Goal: Find specific page/section

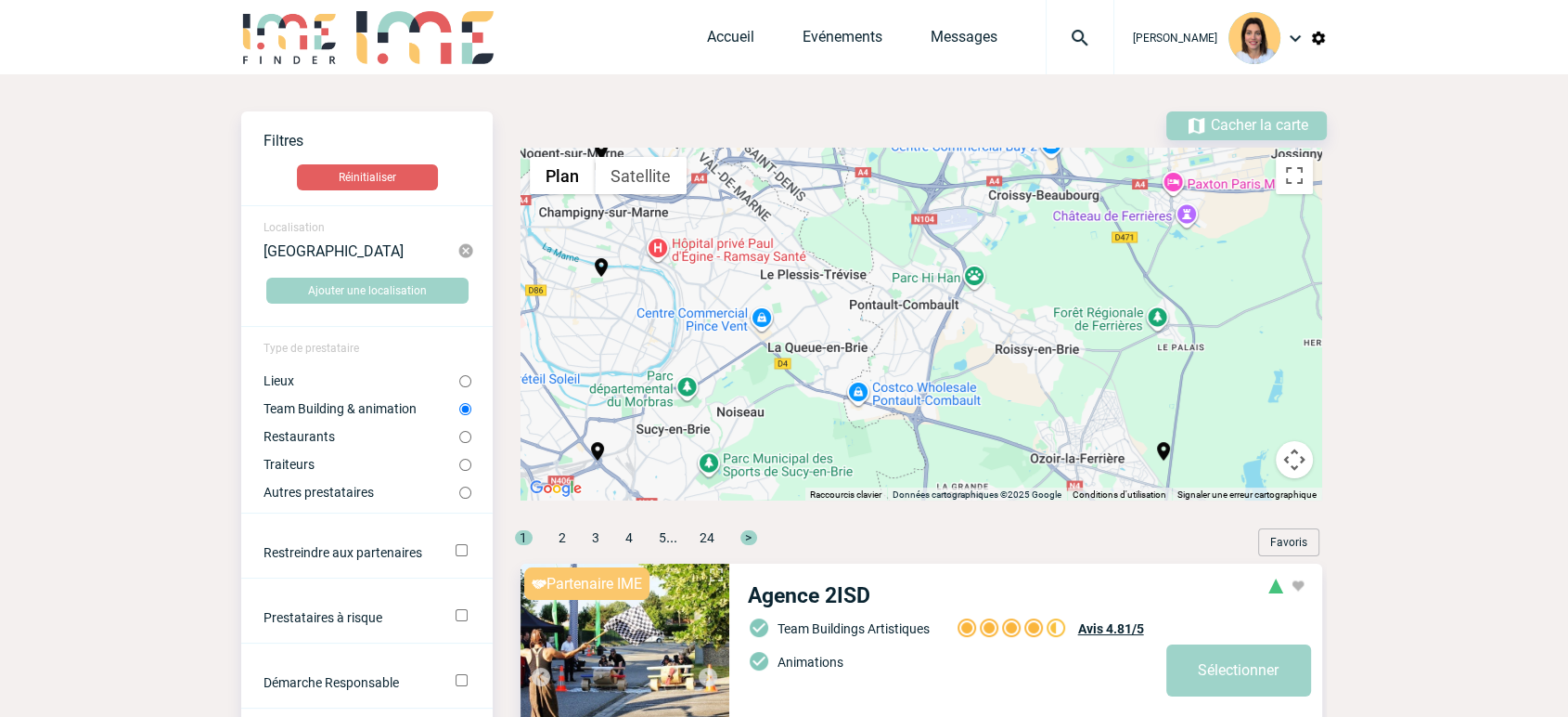
click at [1047, 47] on img at bounding box center [1080, 38] width 67 height 22
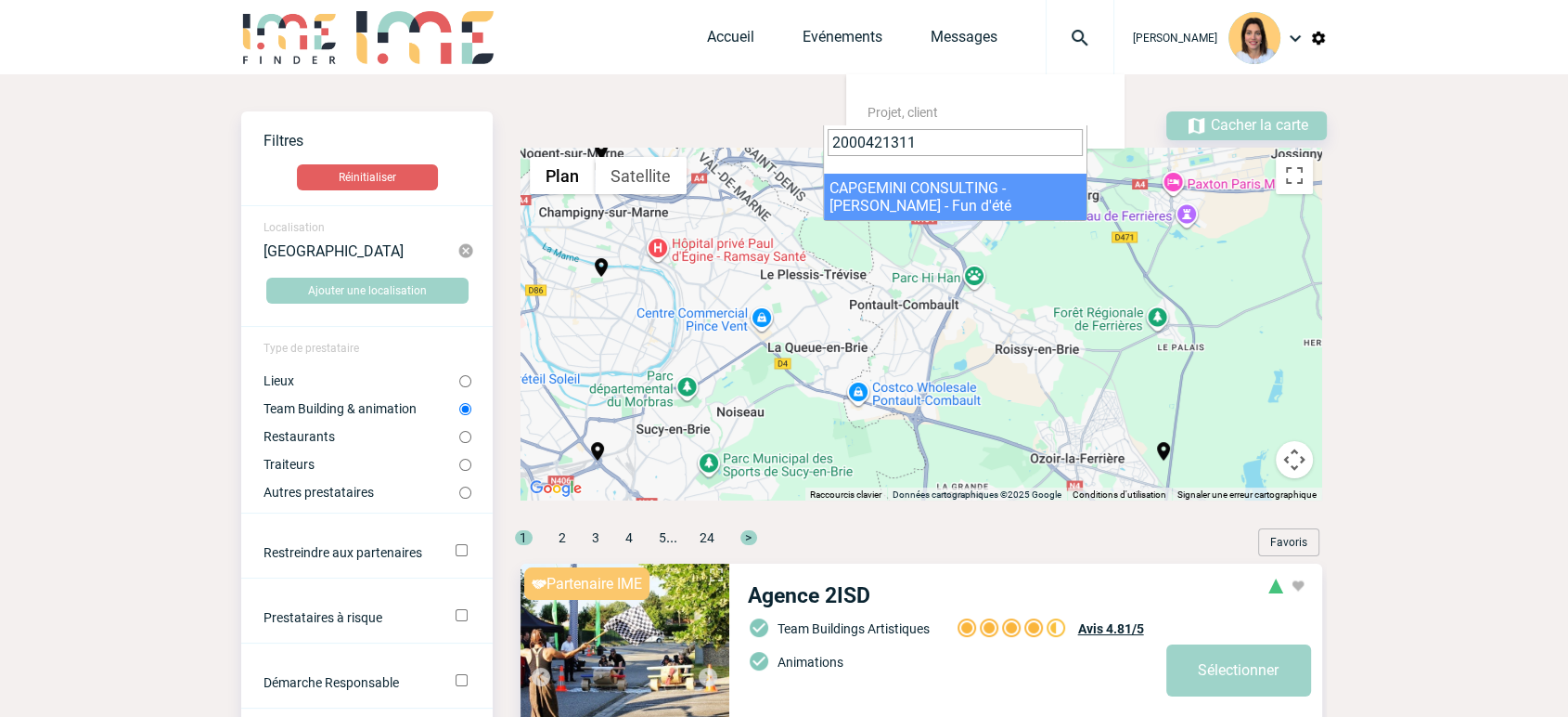
type input "2000421311"
select select "20812"
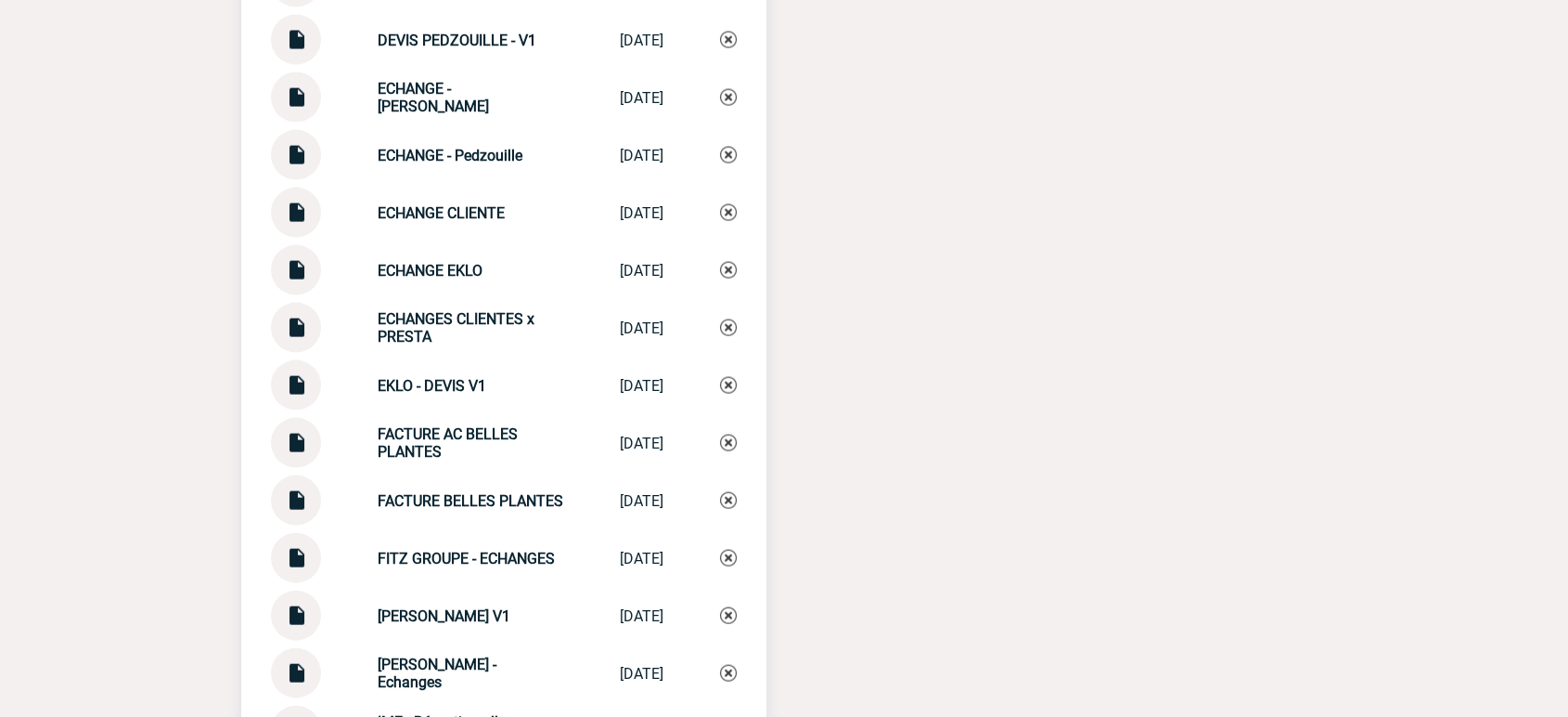
scroll to position [4022, 0]
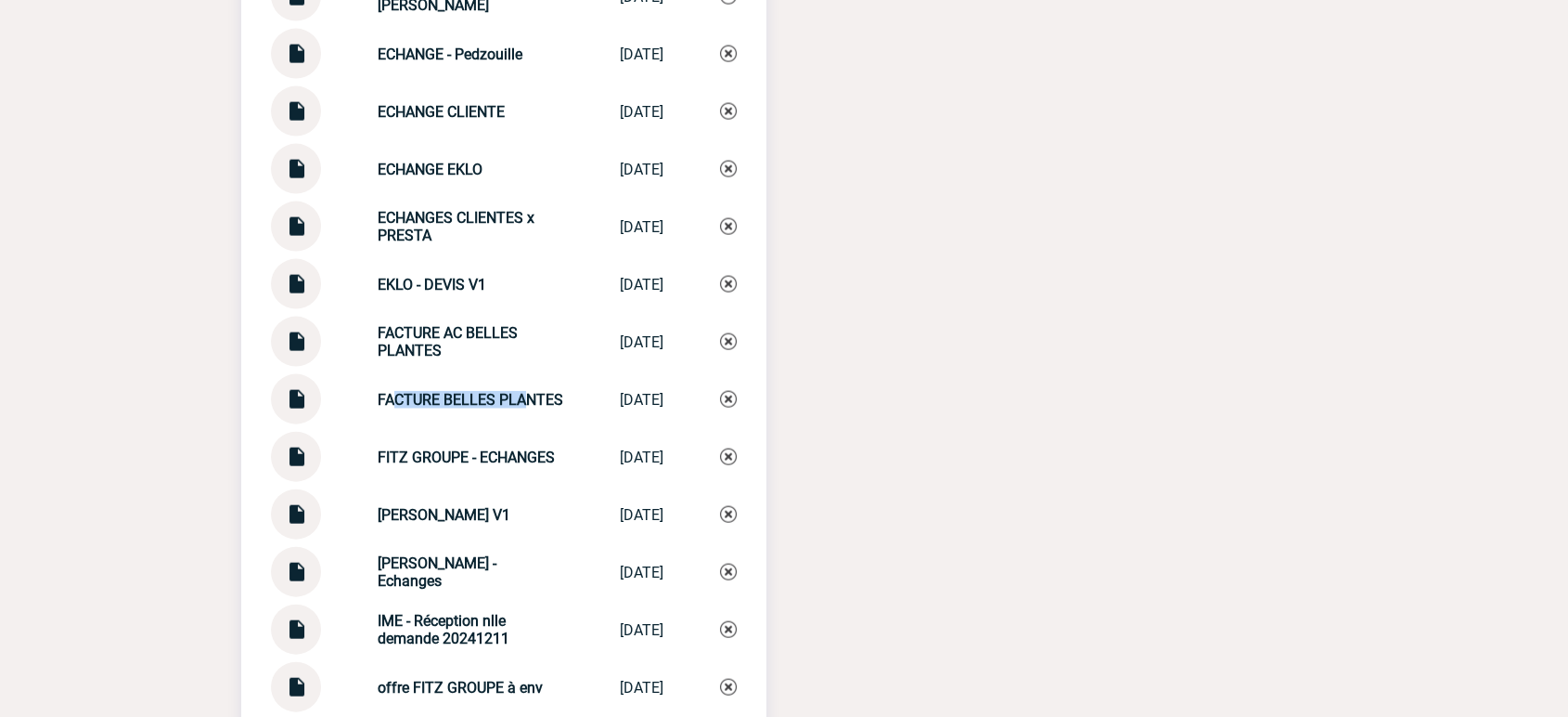
drag, startPoint x: 382, startPoint y: 414, endPoint x: 392, endPoint y: 437, distance: 25.1
click at [392, 424] on div "FACTURE BELLES PLANTES FACTURE BELLES ... 15/07/2025" at bounding box center [504, 398] width 466 height 50
click at [295, 410] on img at bounding box center [296, 392] width 24 height 36
